Goal: Find specific page/section: Find specific page/section

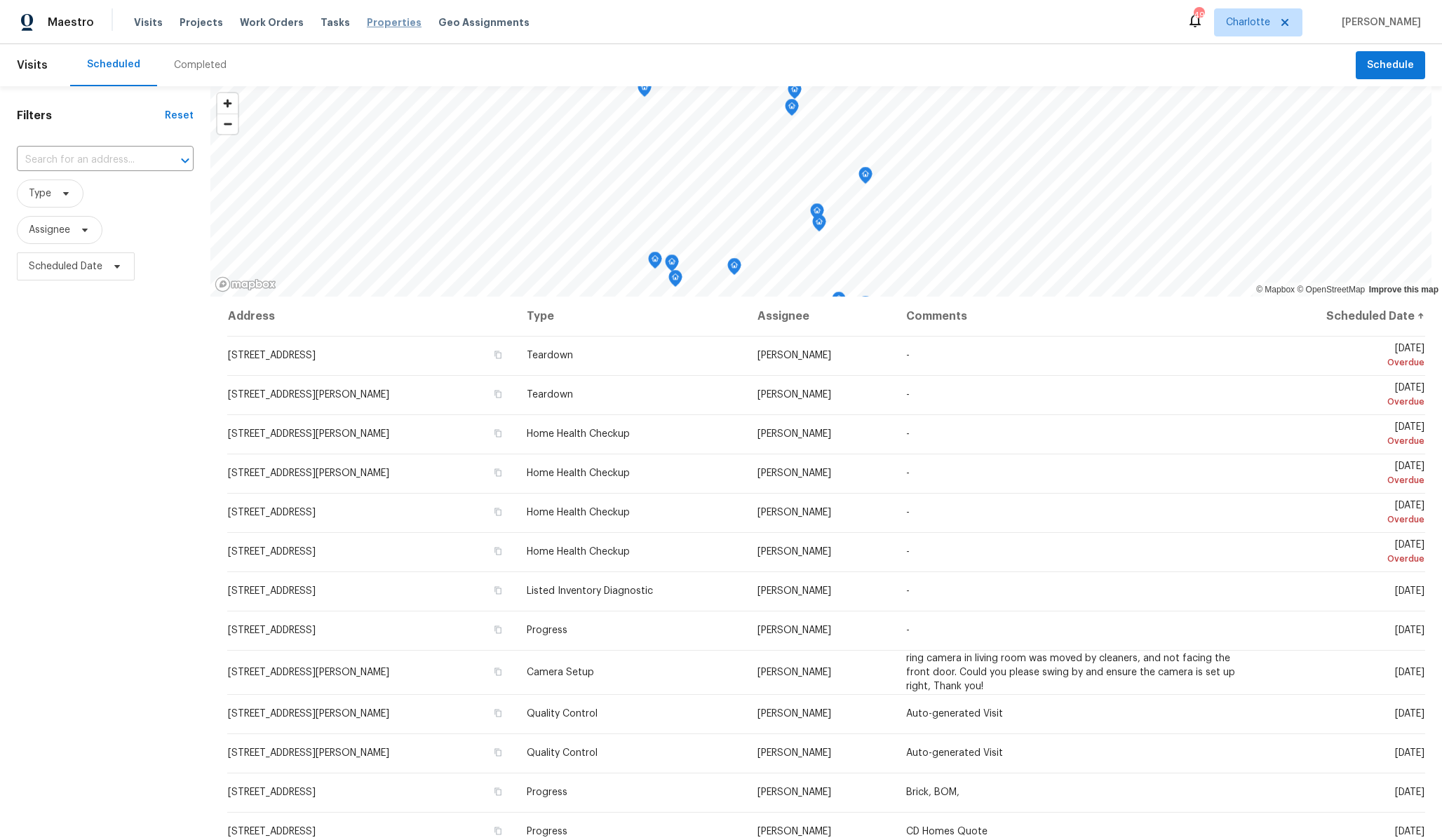
click at [379, 26] on span "Properties" at bounding box center [393, 23] width 55 height 14
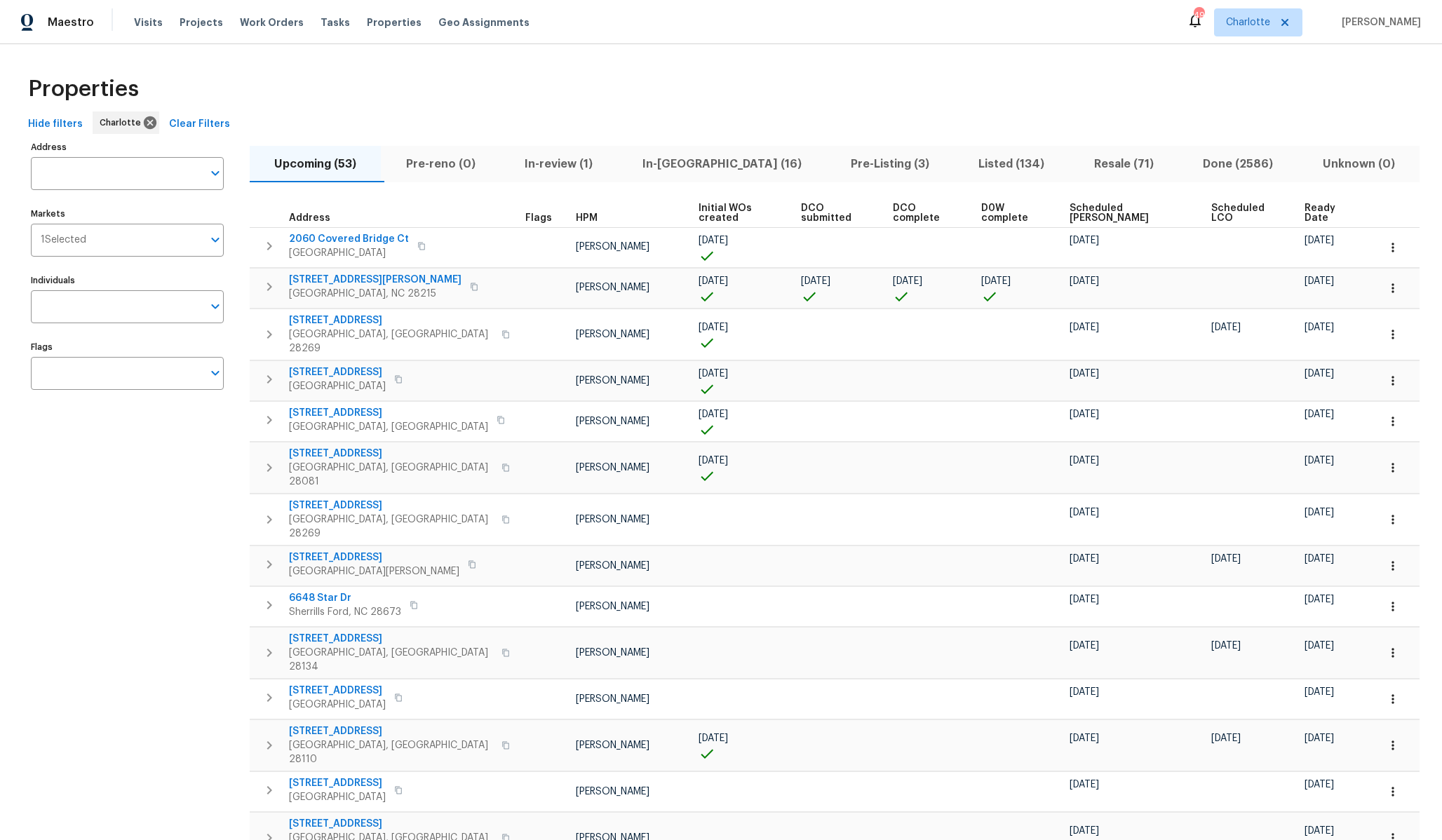
click at [588, 169] on span "In-review (1)" at bounding box center [558, 164] width 100 height 20
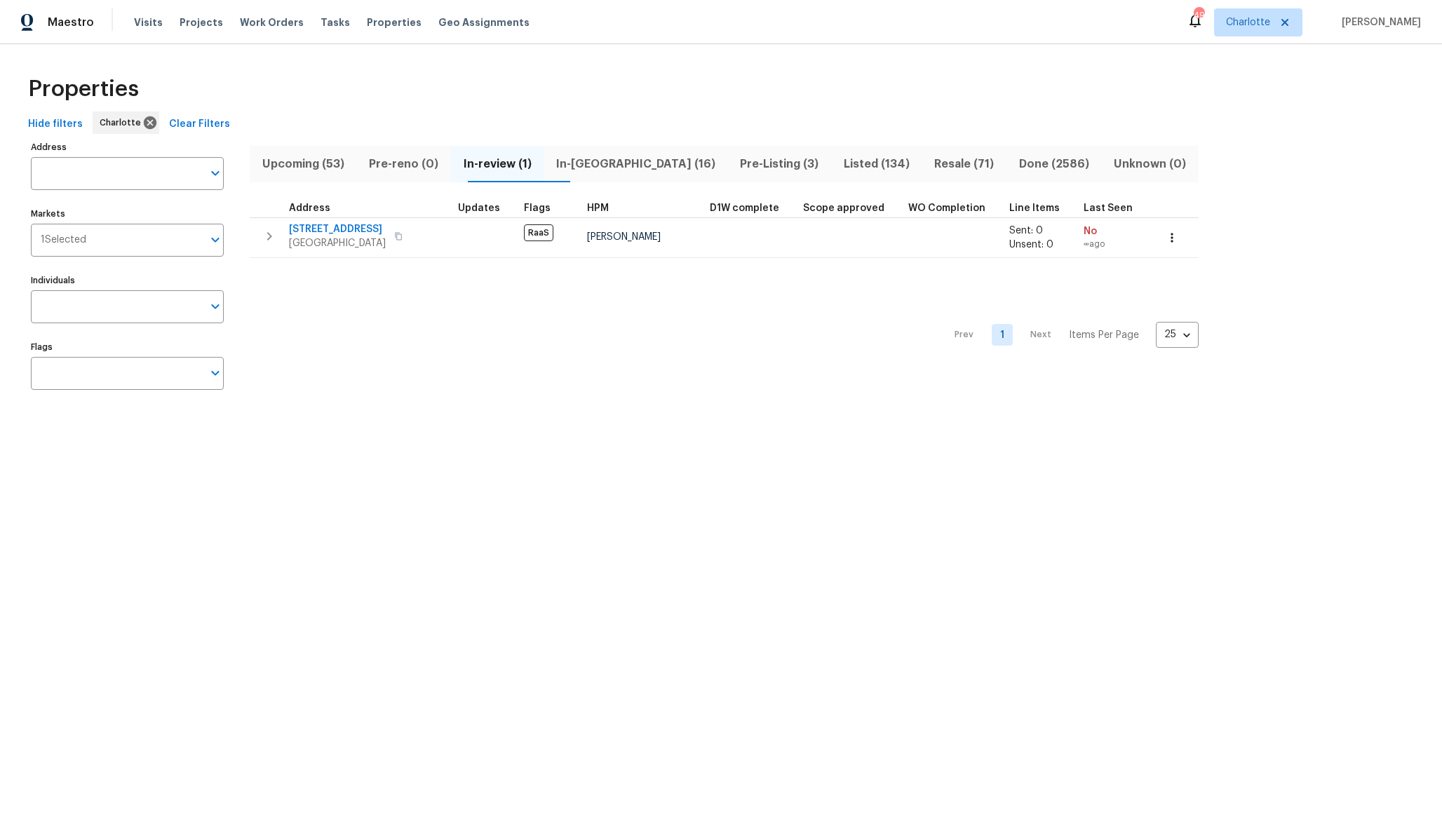
click at [651, 164] on span "In-[GEOGRAPHIC_DATA] (16)" at bounding box center [636, 164] width 167 height 20
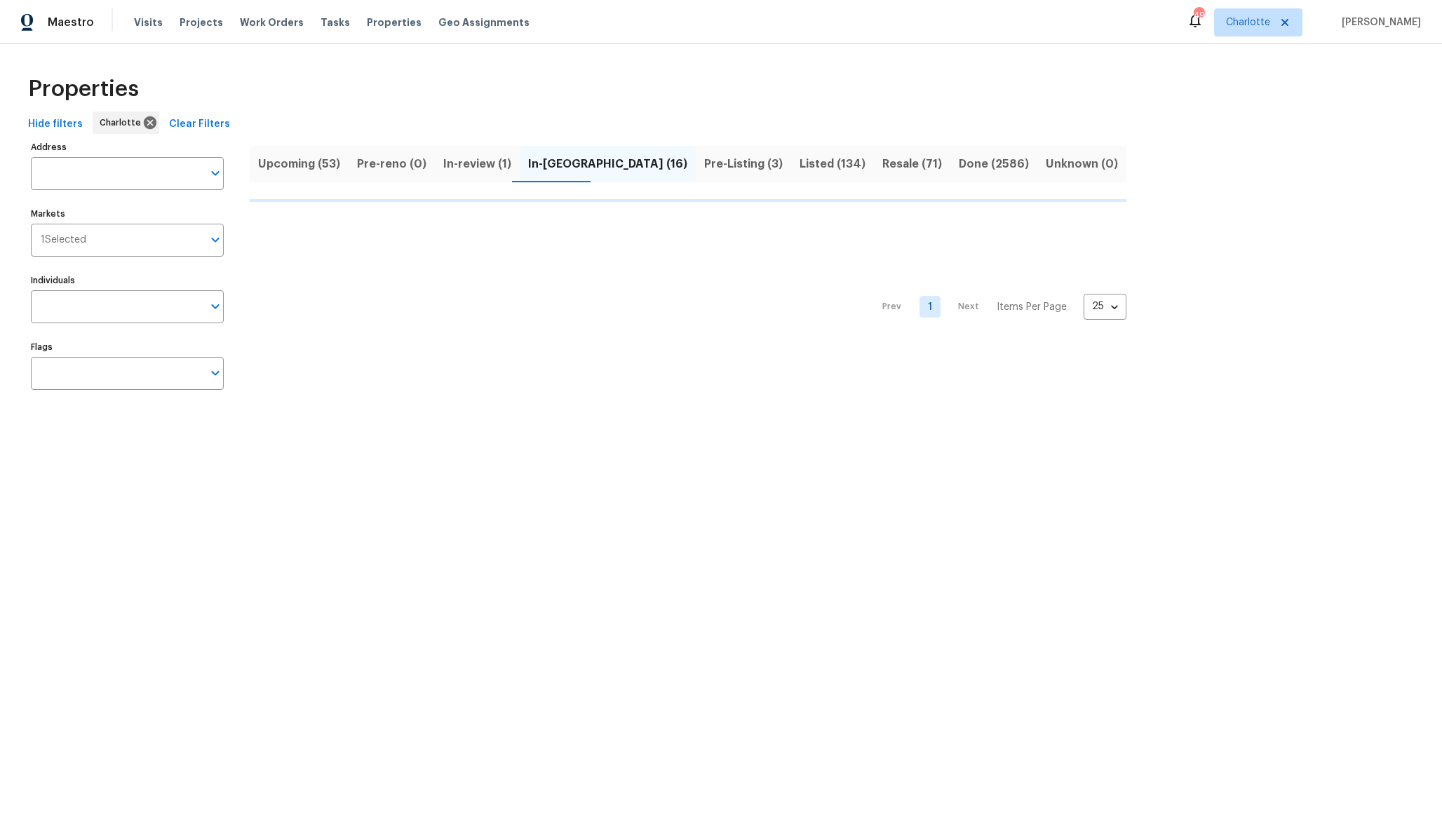
click at [704, 165] on span "Pre-Listing (3)" at bounding box center [743, 164] width 78 height 20
click at [487, 158] on span "In-review (1)" at bounding box center [477, 164] width 69 height 20
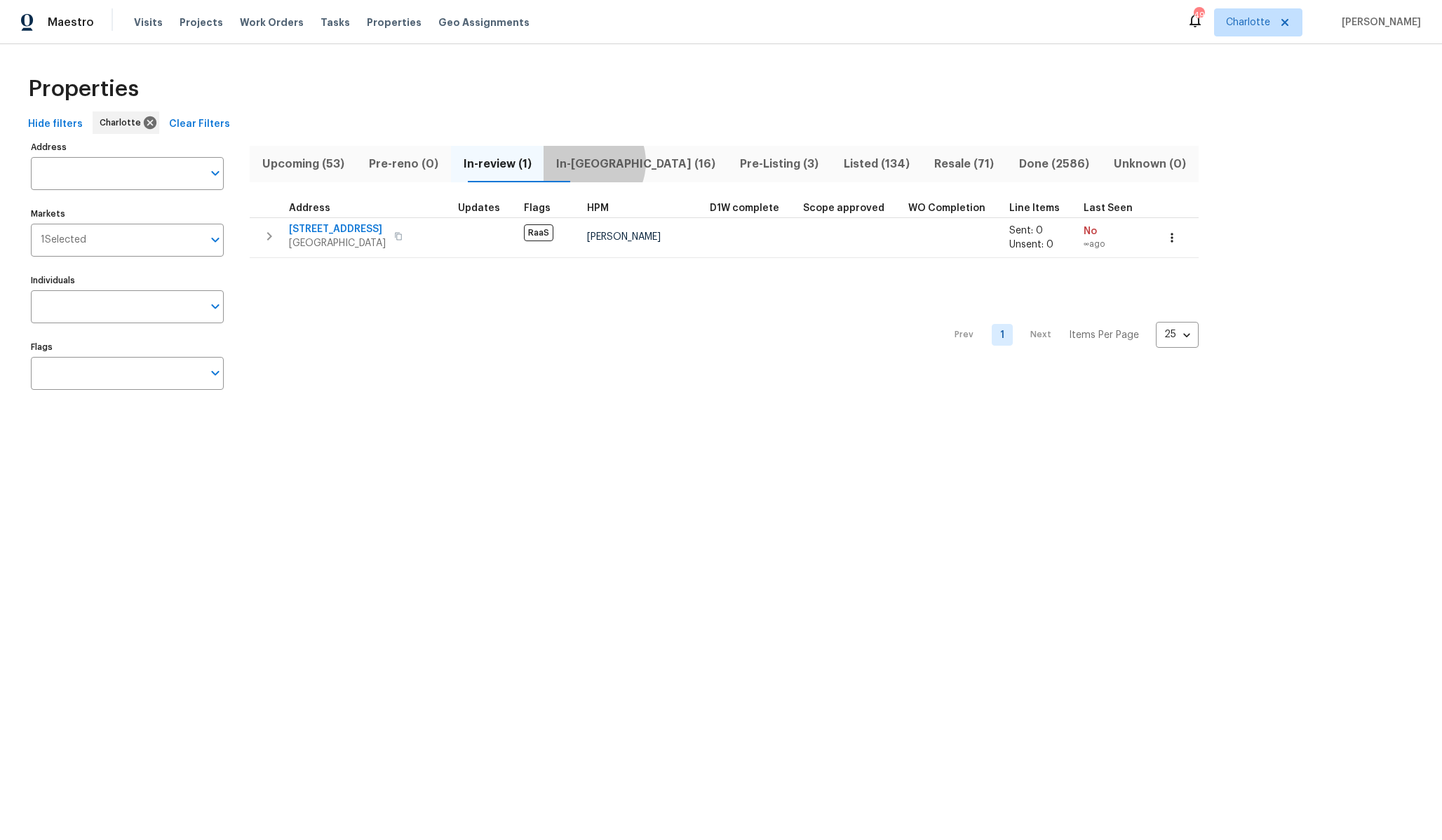
click at [611, 162] on span "In-[GEOGRAPHIC_DATA] (16)" at bounding box center [636, 164] width 167 height 20
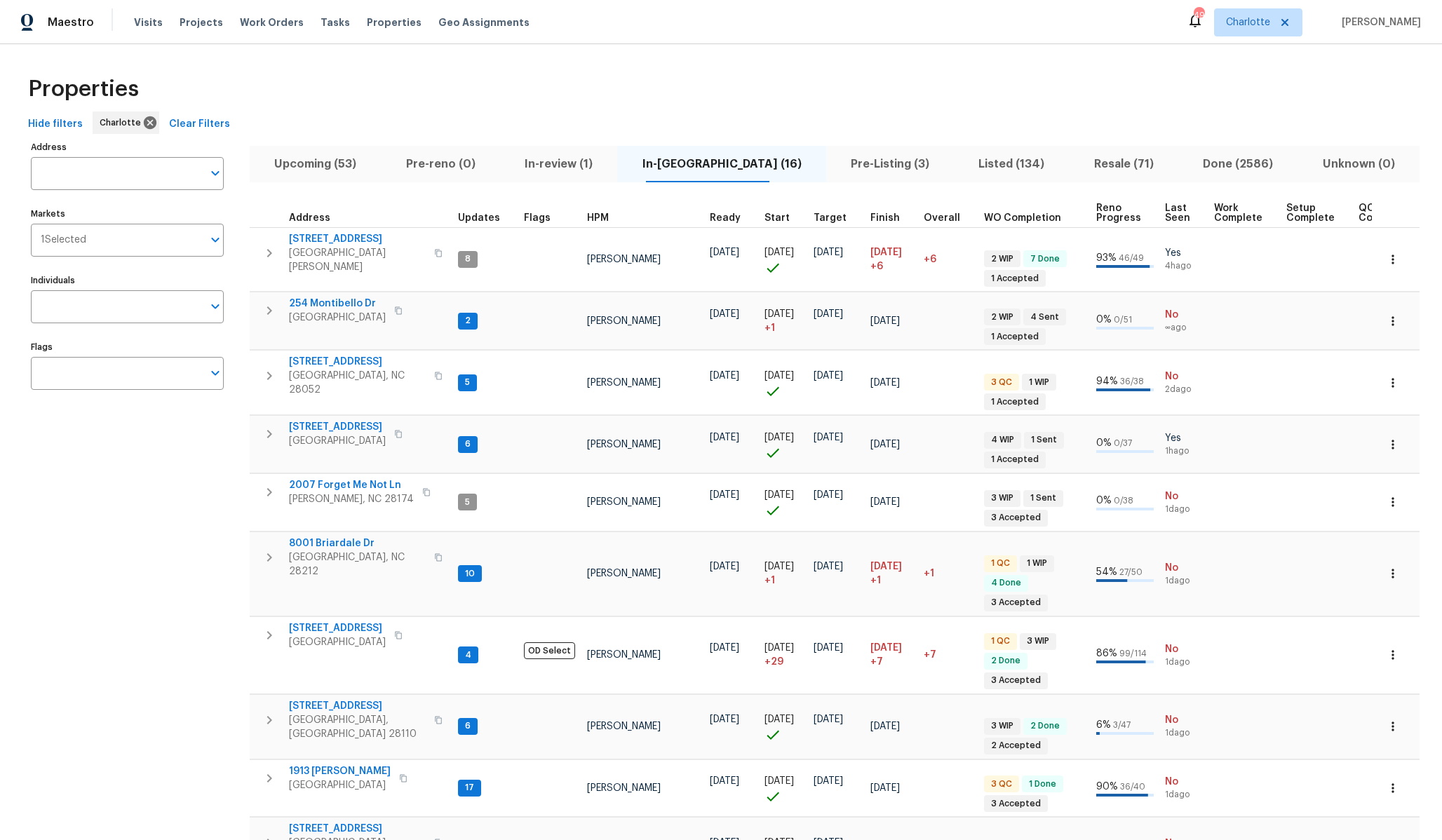
click at [835, 155] on span "Pre-Listing (3)" at bounding box center [891, 164] width 111 height 20
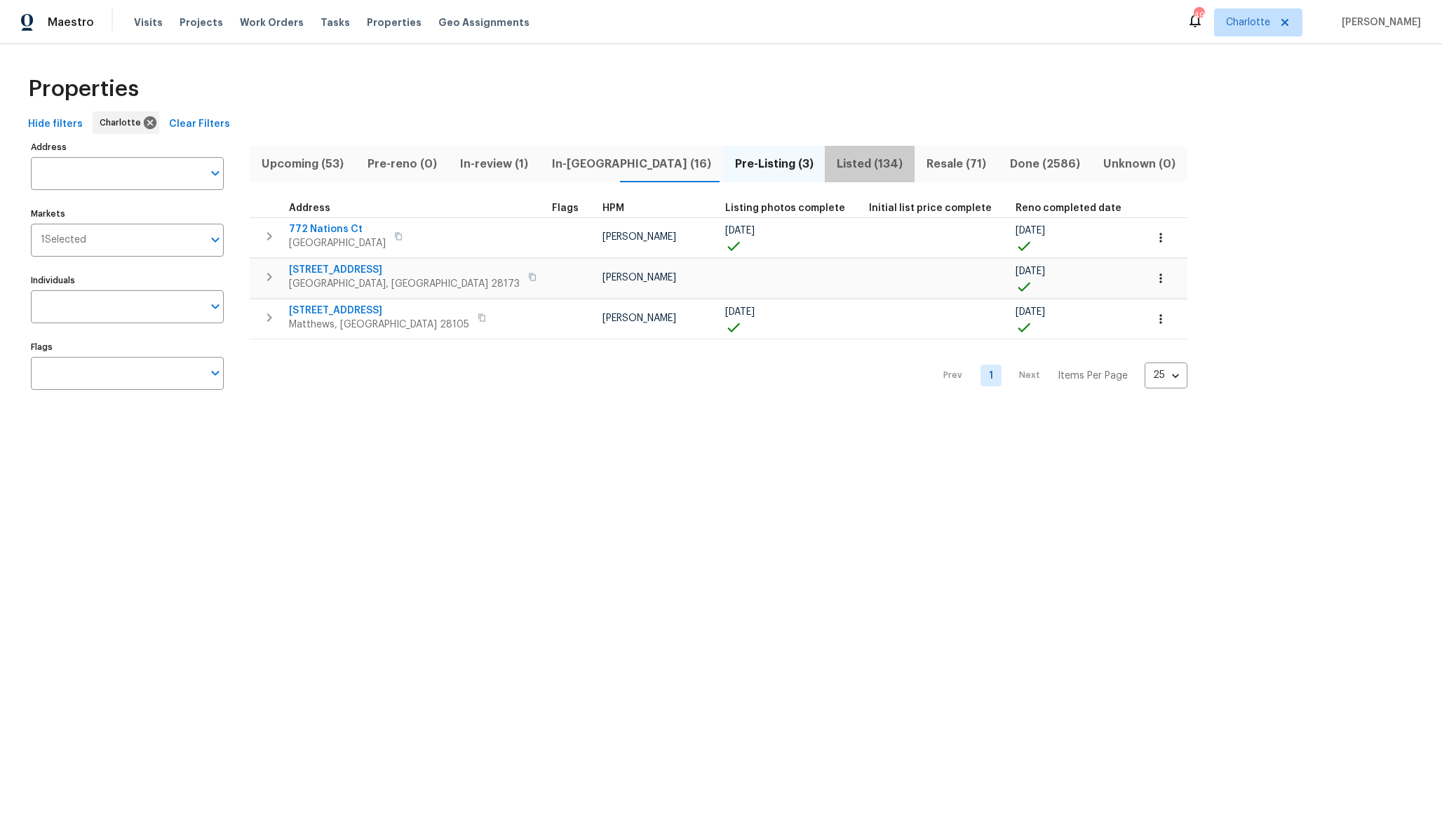
click at [833, 164] on span "Listed (134)" at bounding box center [869, 164] width 72 height 20
